Goal: Information Seeking & Learning: Learn about a topic

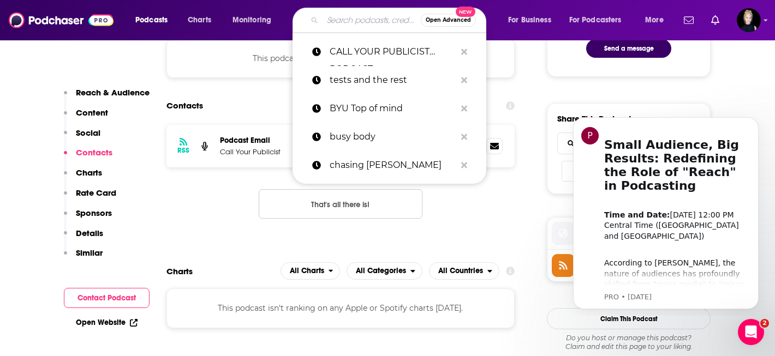
click at [361, 20] on input "Search podcasts, credits, & more..." at bounding box center [371, 19] width 98 height 17
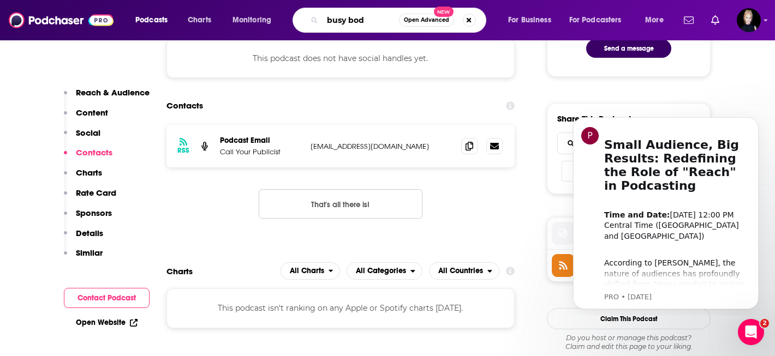
type input "busy body"
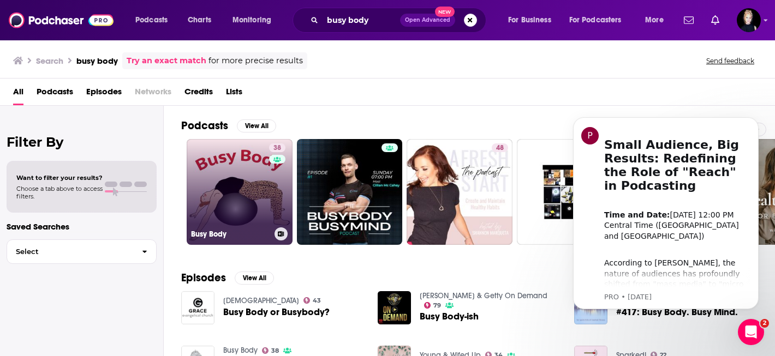
click at [261, 179] on link "38 Busy Body" at bounding box center [240, 192] width 106 height 106
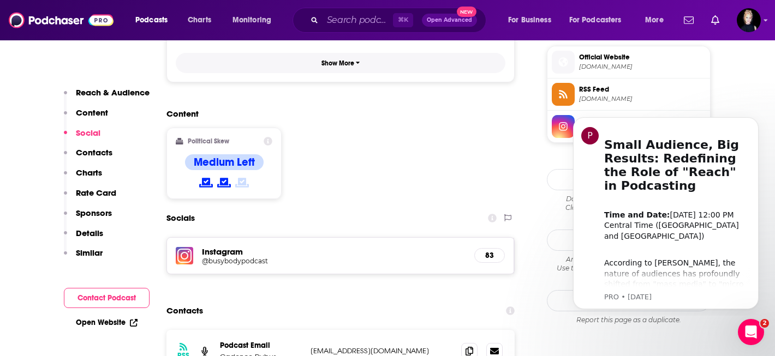
scroll to position [828, 0]
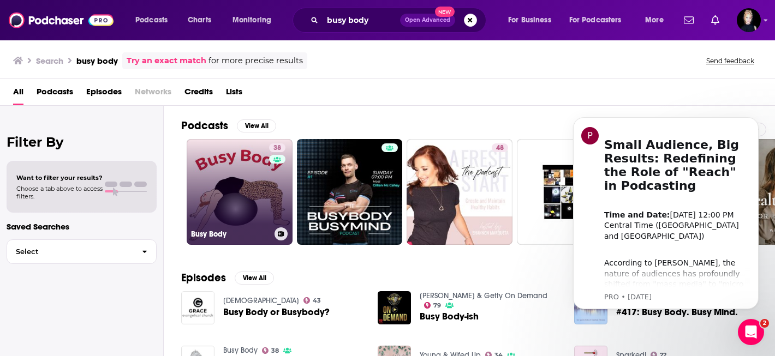
click at [252, 205] on link "38 Busy Body" at bounding box center [240, 192] width 106 height 106
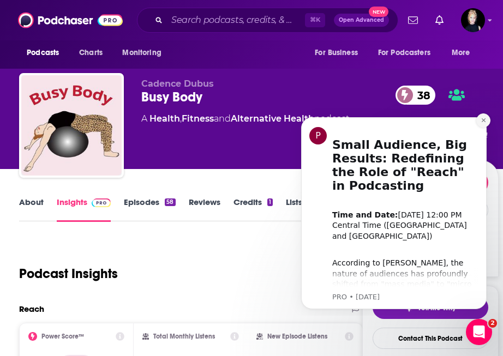
click at [481, 123] on icon "Dismiss notification" at bounding box center [484, 120] width 6 height 6
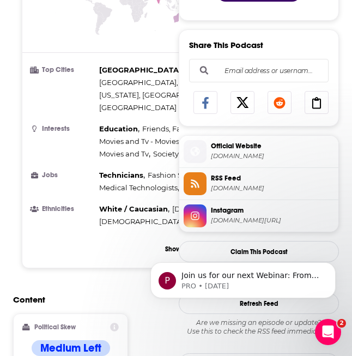
scroll to position [631, 0]
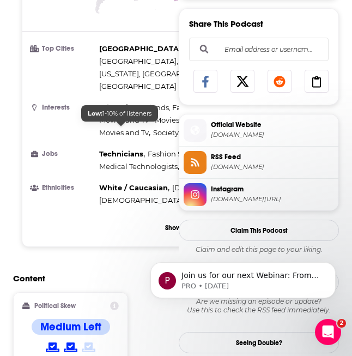
click at [134, 149] on span "Technicians" at bounding box center [121, 153] width 44 height 9
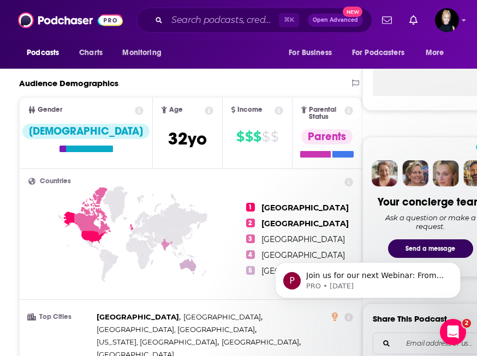
scroll to position [527, 0]
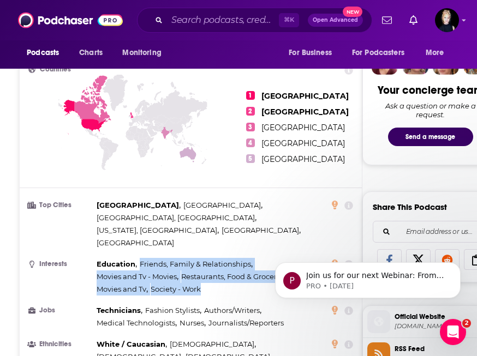
drag, startPoint x: 139, startPoint y: 234, endPoint x: 212, endPoint y: 269, distance: 80.5
click at [212, 269] on ul "Top Cities [GEOGRAPHIC_DATA] , [GEOGRAPHIC_DATA] , [GEOGRAPHIC_DATA], [GEOGRAPH…" at bounding box center [190, 281] width 325 height 164
copy div "Friends, Family & Relationships , Movies and Tv - Movies , Restaurants, Food & …"
